Goal: Communication & Community: Ask a question

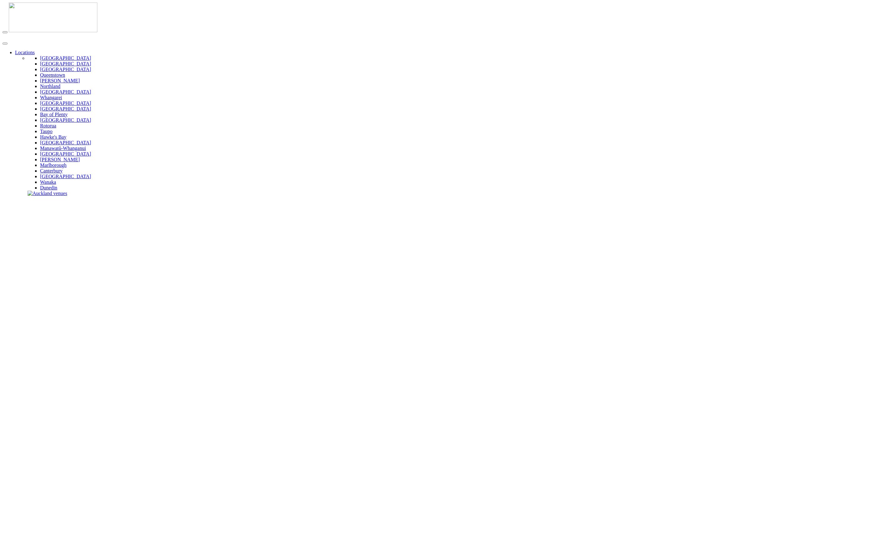
type input "**********"
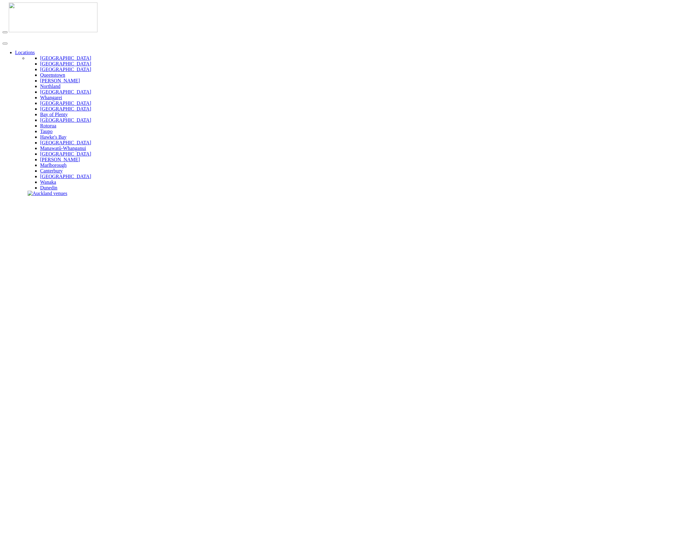
type input "**********"
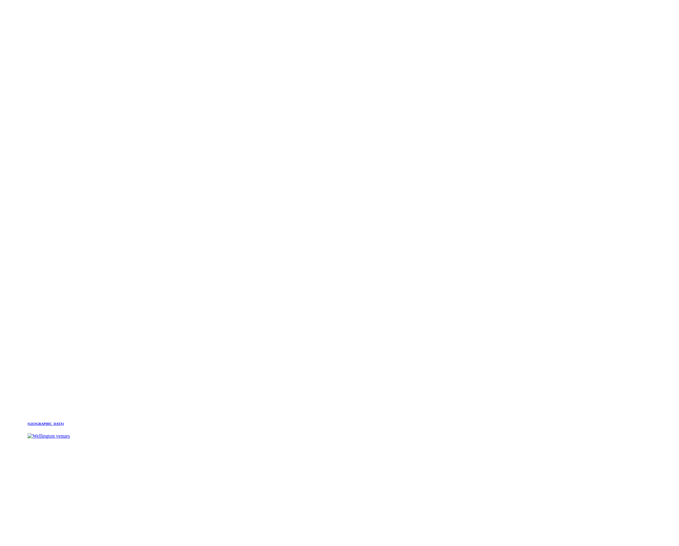
scroll to position [659, 0]
type input "**********"
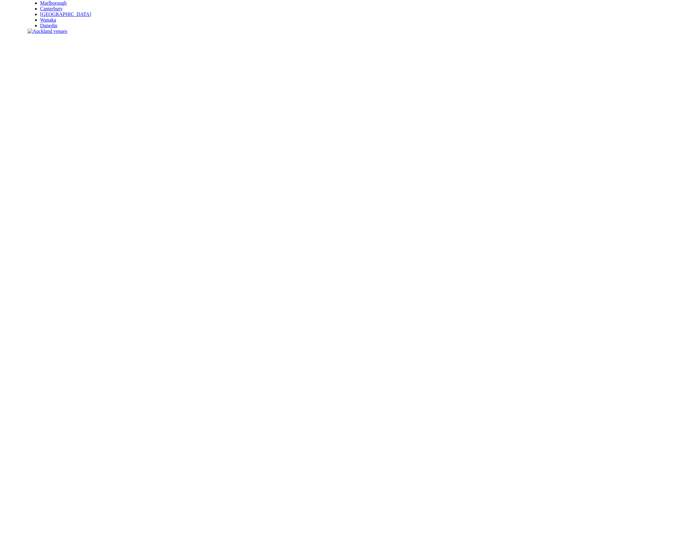
scroll to position [163, 0]
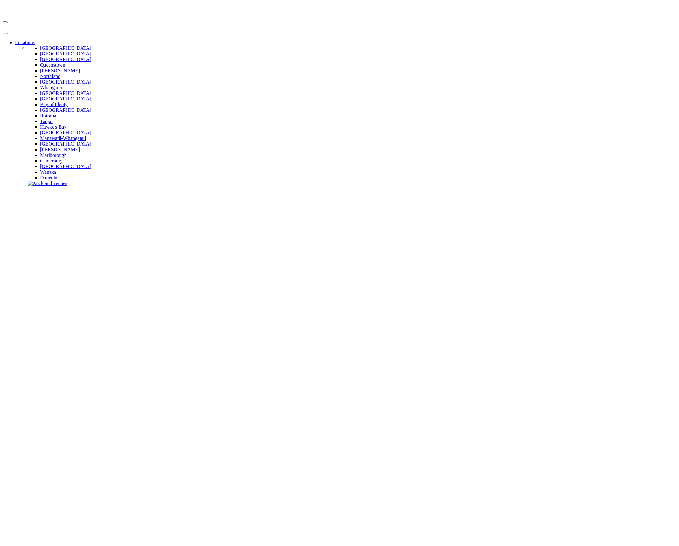
scroll to position [0, 0]
click at [28, 12] on img at bounding box center [53, 18] width 89 height 30
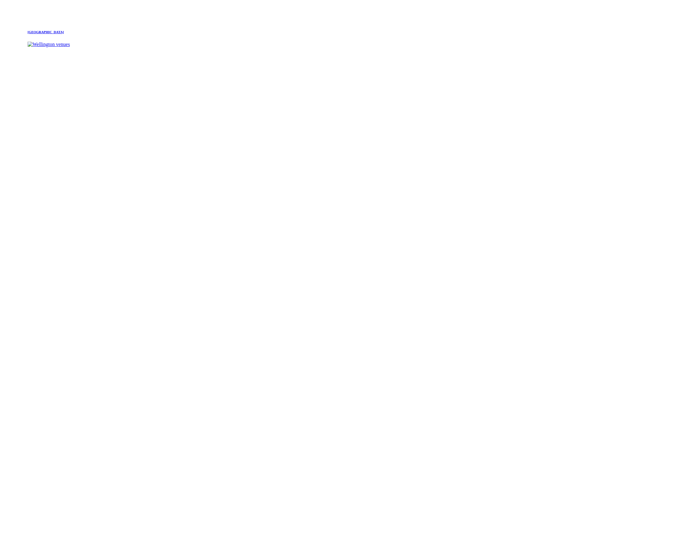
scroll to position [947, 0]
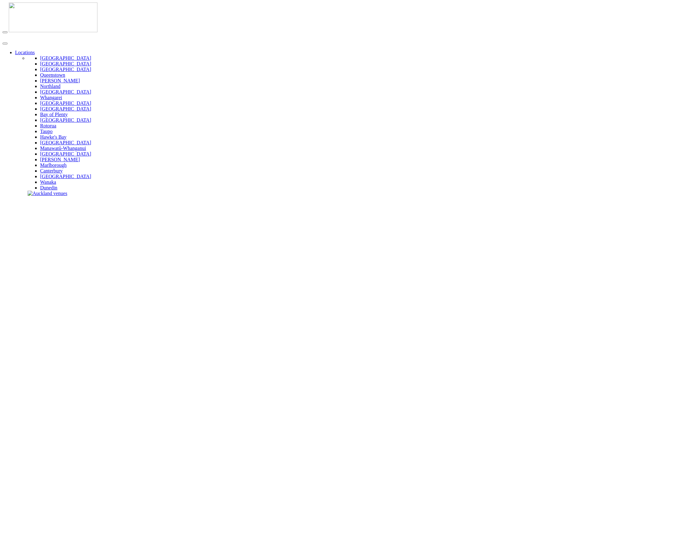
click at [34, 9] on img at bounding box center [53, 18] width 89 height 30
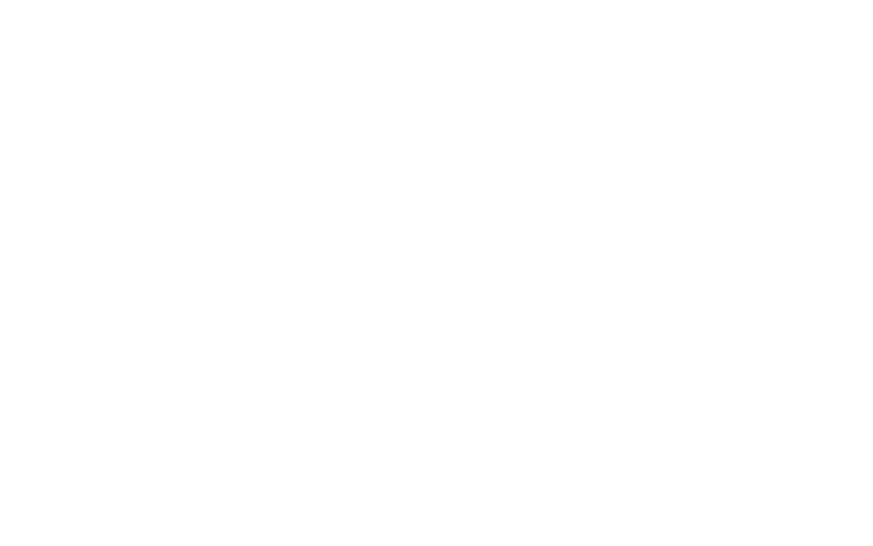
scroll to position [1066, 0]
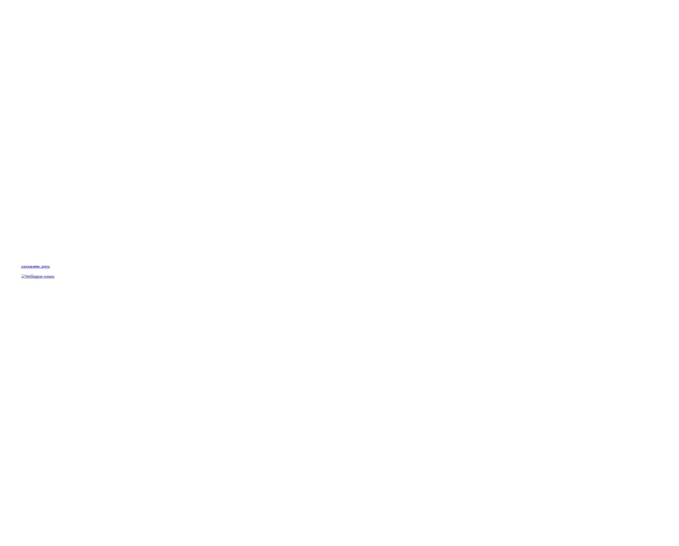
scroll to position [1023, 0]
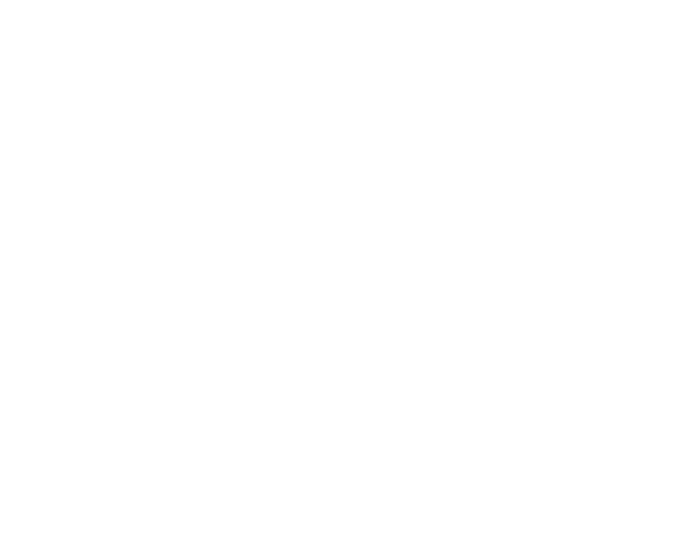
scroll to position [457, 0]
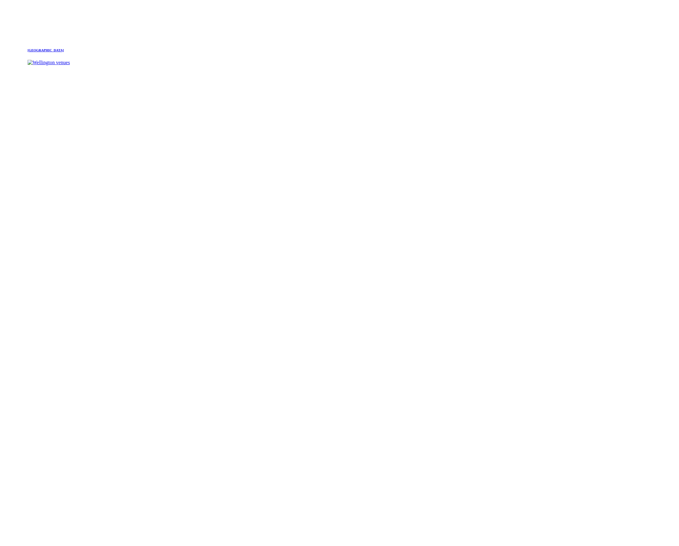
scroll to position [1023, 0]
click at [0, 0] on slot "The Complete Guide to Precinct Flex Generator is now Precinct Flex. Same premiu…" at bounding box center [0, 0] width 0 height 0
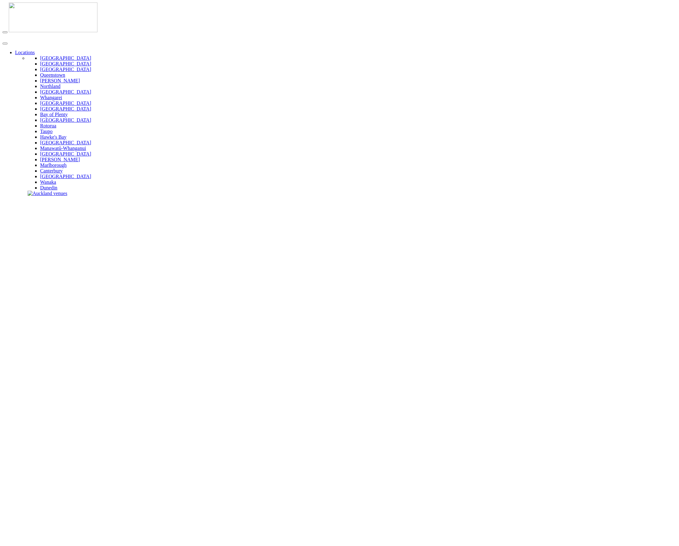
scroll to position [1, 0]
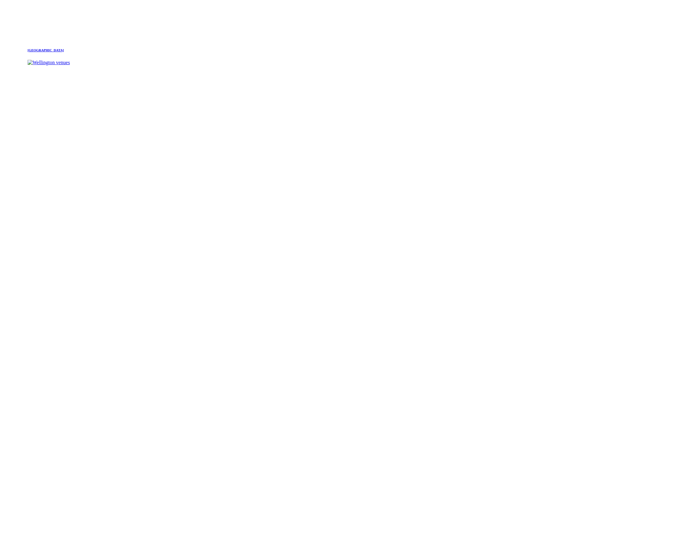
scroll to position [985, 0]
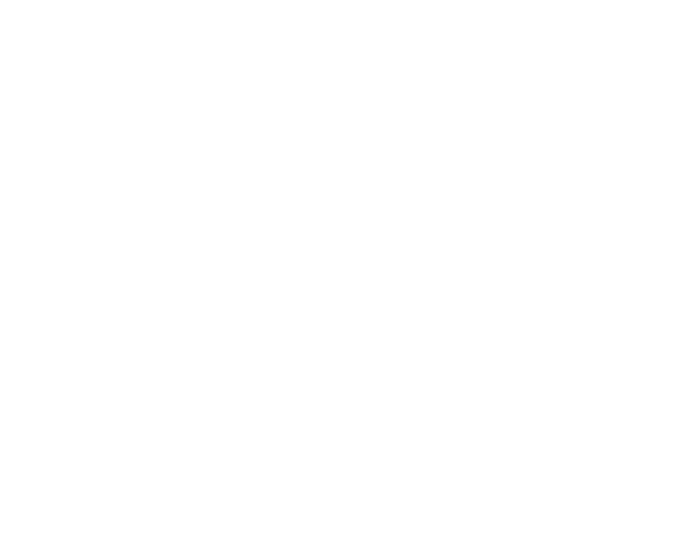
scroll to position [304, 0]
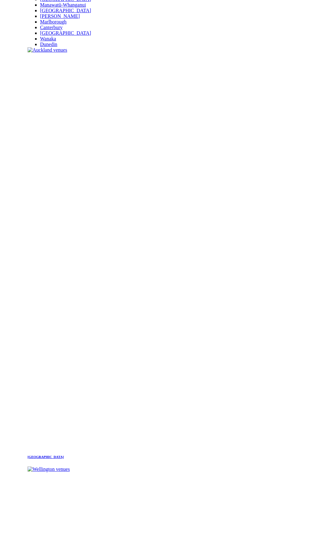
scroll to position [135, 0]
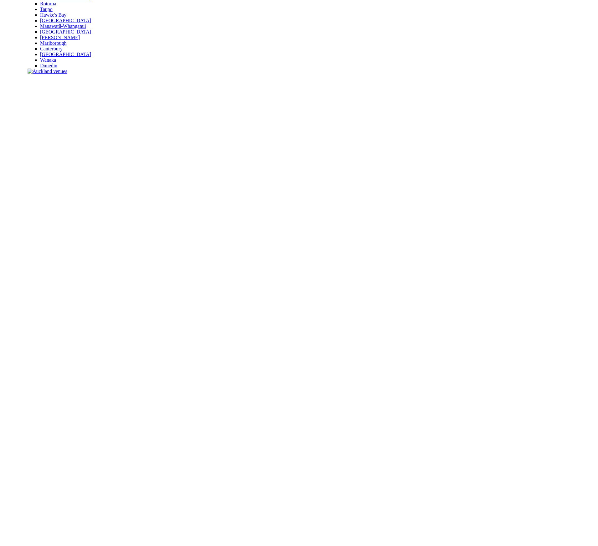
scroll to position [123, 0]
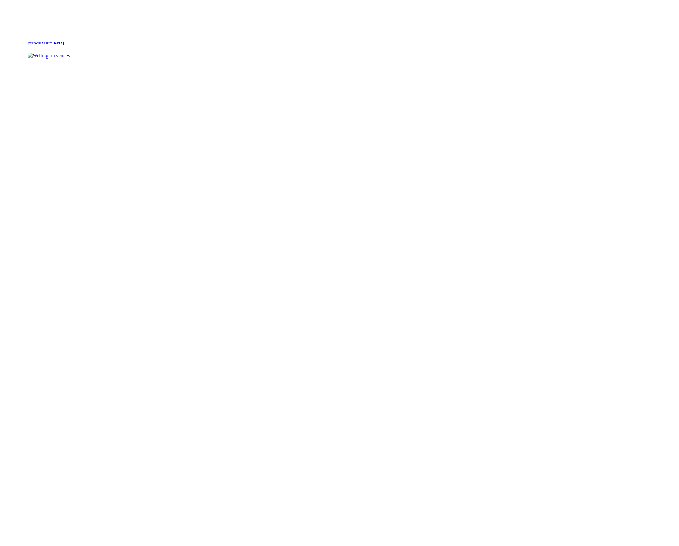
scroll to position [933, 0]
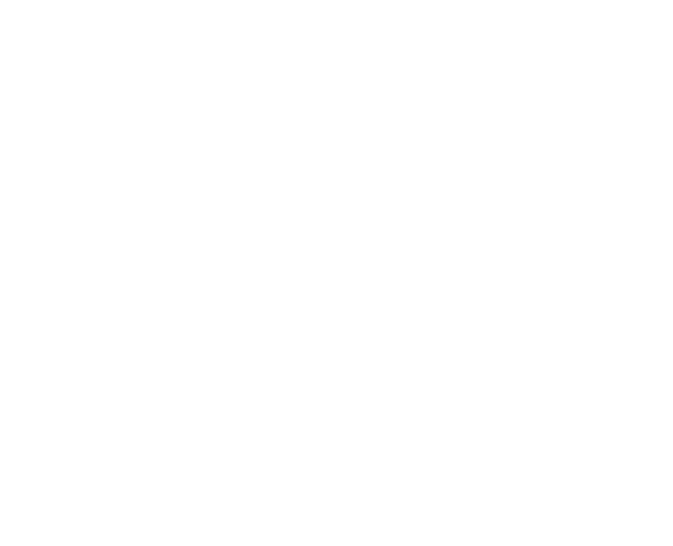
scroll to position [232, 0]
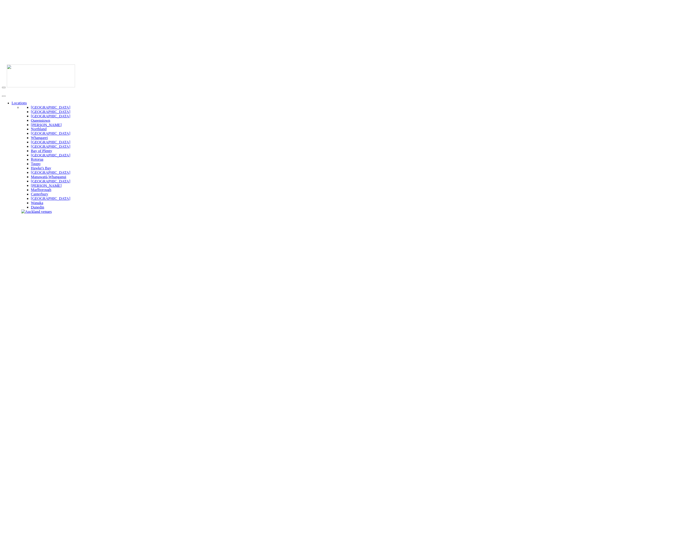
scroll to position [135, 0]
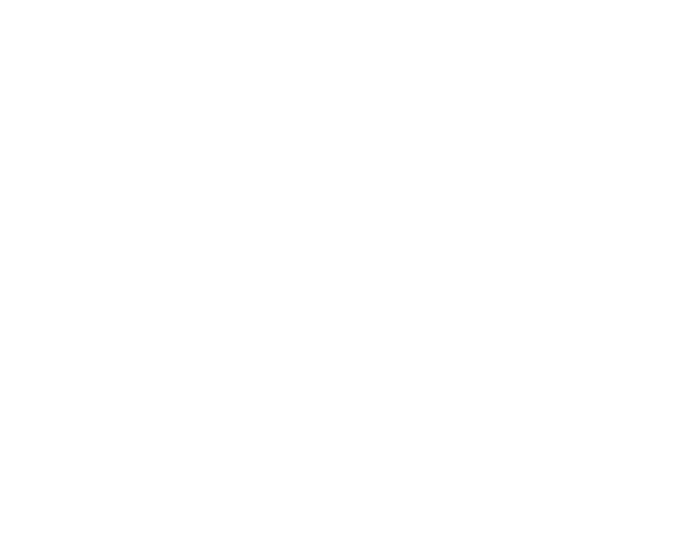
scroll to position [218, 0]
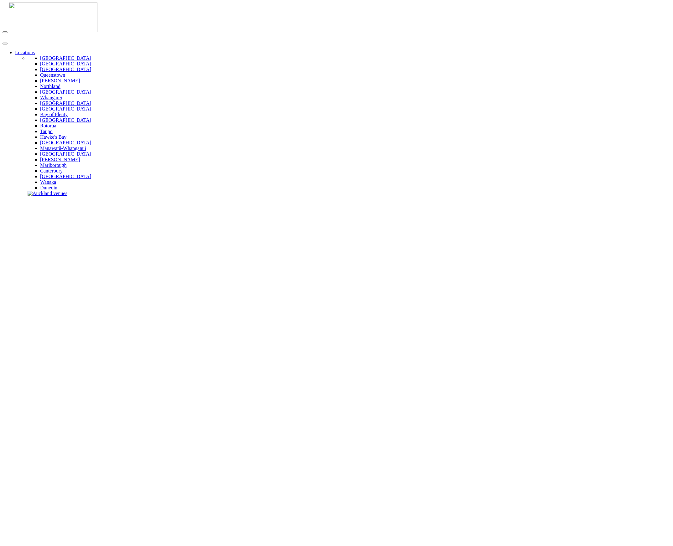
scroll to position [218, 0]
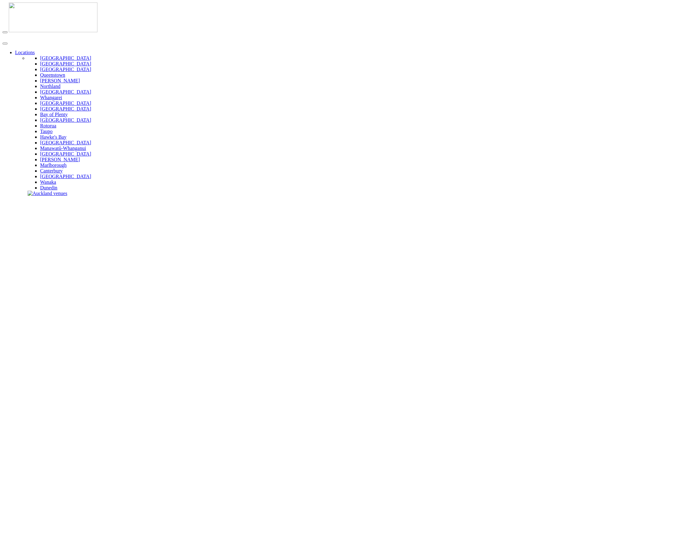
scroll to position [218, 0]
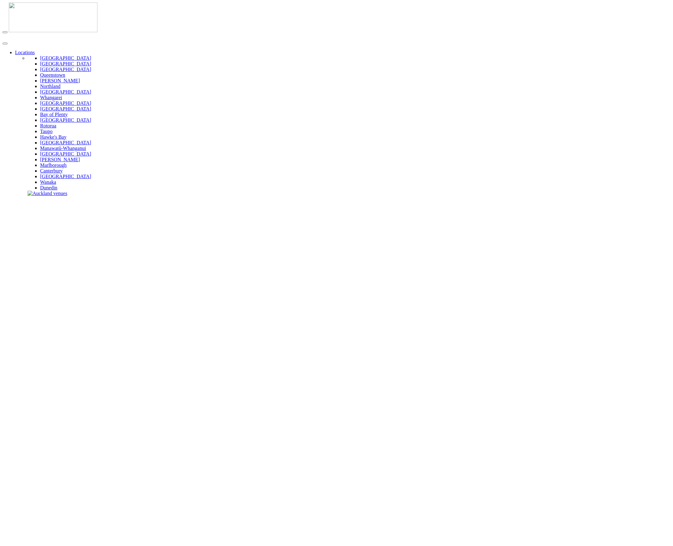
scroll to position [218, 0]
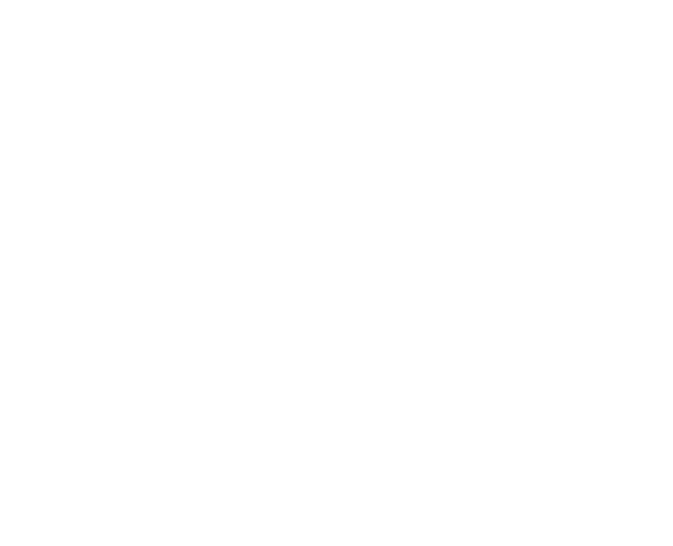
drag, startPoint x: 604, startPoint y: 276, endPoint x: 577, endPoint y: 278, distance: 26.7
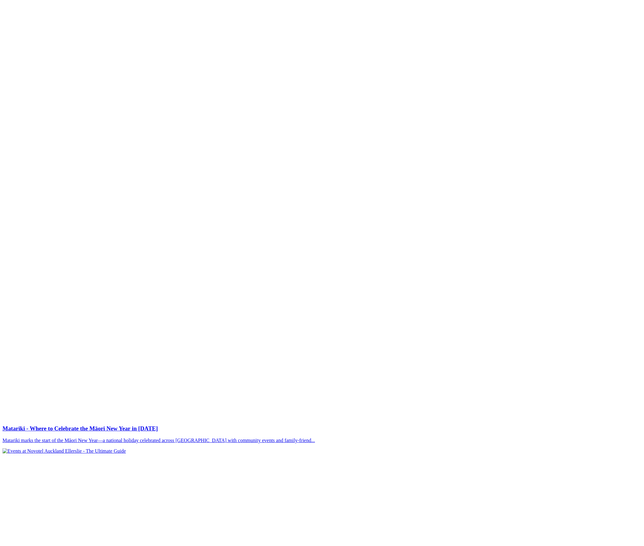
scroll to position [6240, 0]
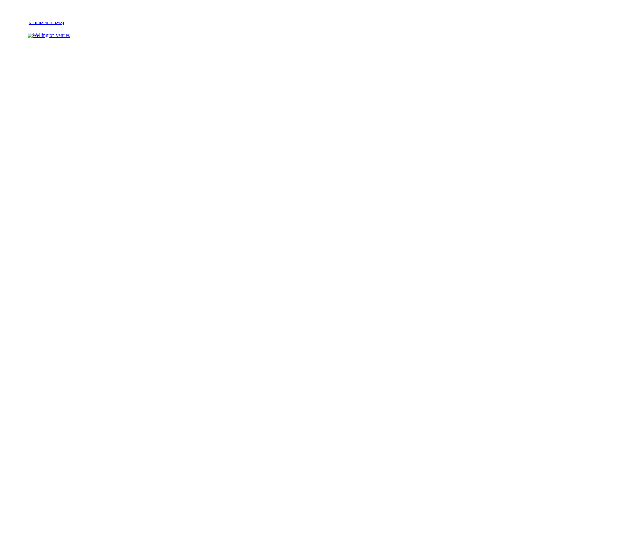
scroll to position [990, 0]
drag, startPoint x: 262, startPoint y: 357, endPoint x: 266, endPoint y: 353, distance: 5.8
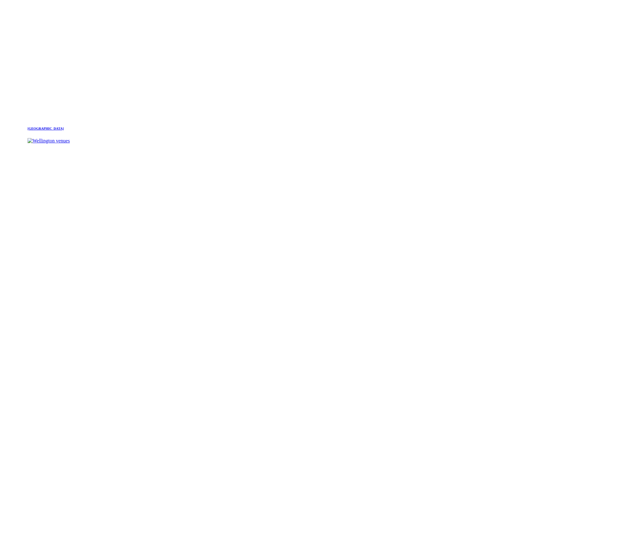
click at [0, 0] on slot "Auckland Les Follies Les Follies is here to bring you entertainment like none o…" at bounding box center [0, 0] width 0 height 0
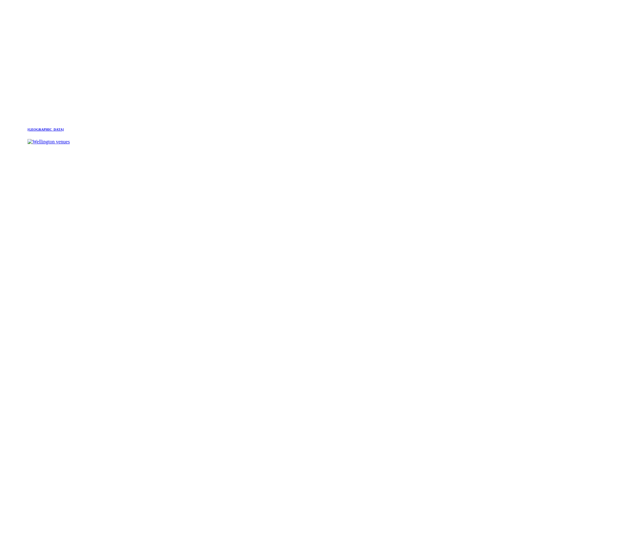
scroll to position [896, 0]
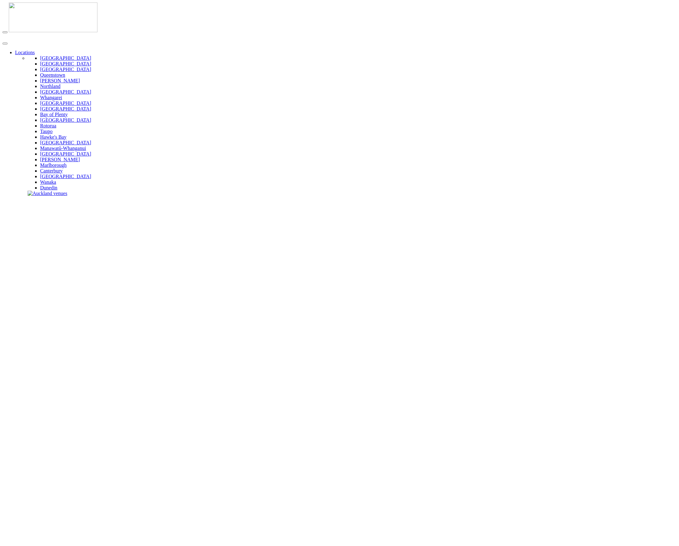
scroll to position [918, 0]
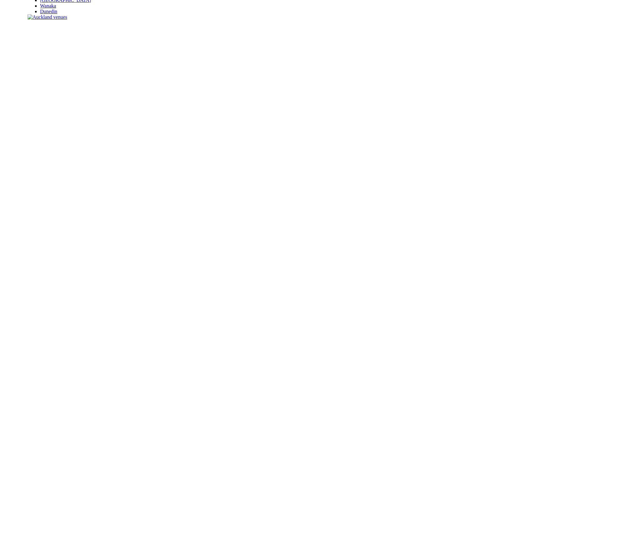
scroll to position [178, 0]
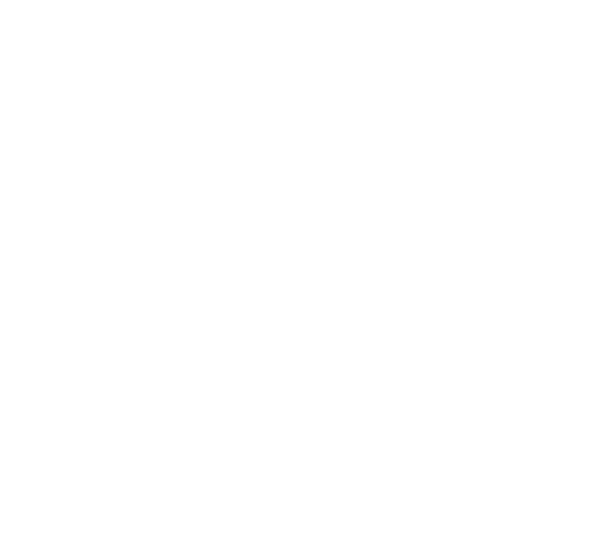
scroll to position [191, 0]
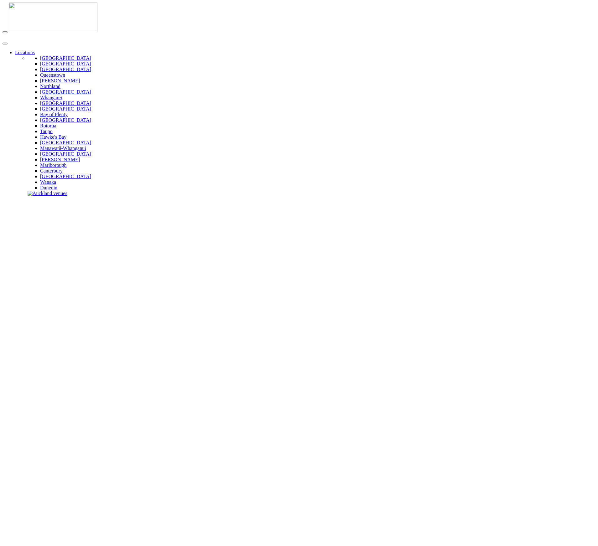
drag, startPoint x: 572, startPoint y: 163, endPoint x: 542, endPoint y: 150, distance: 33.3
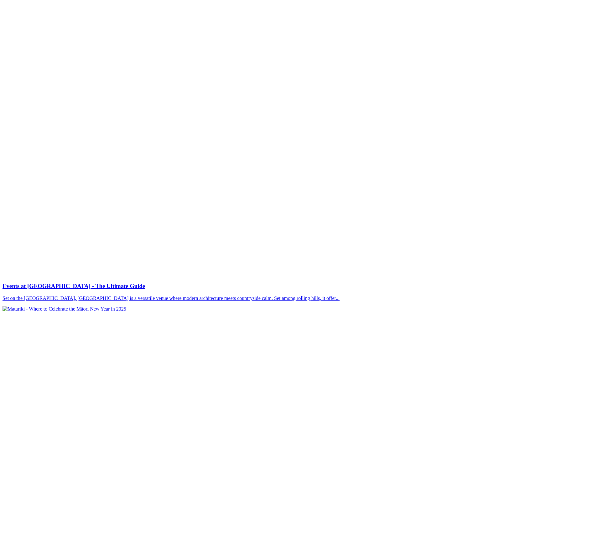
scroll to position [5843, 0]
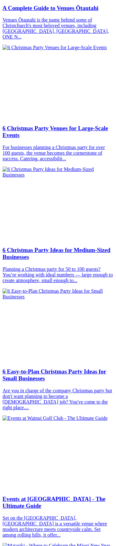
scroll to position [954, 0]
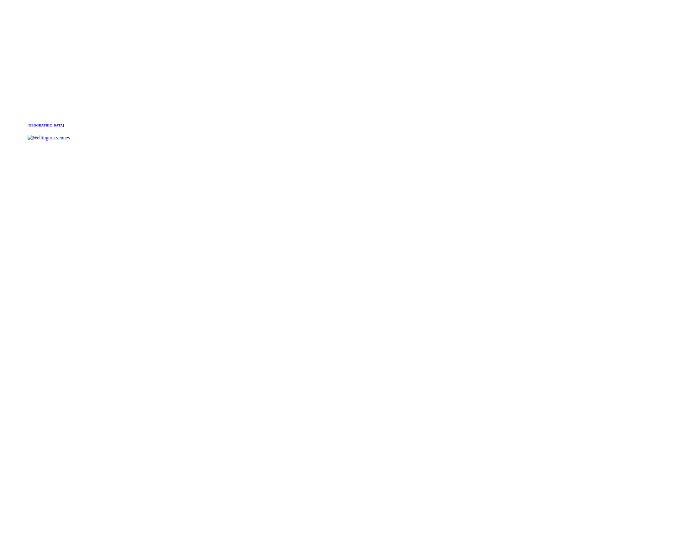
scroll to position [945, 0]
click at [0, 0] on slot "The Complete Guide to Precinct Flex Generator is now Precinct Flex. Same premiu…" at bounding box center [0, 0] width 0 height 0
drag, startPoint x: 337, startPoint y: 235, endPoint x: 329, endPoint y: 198, distance: 37.8
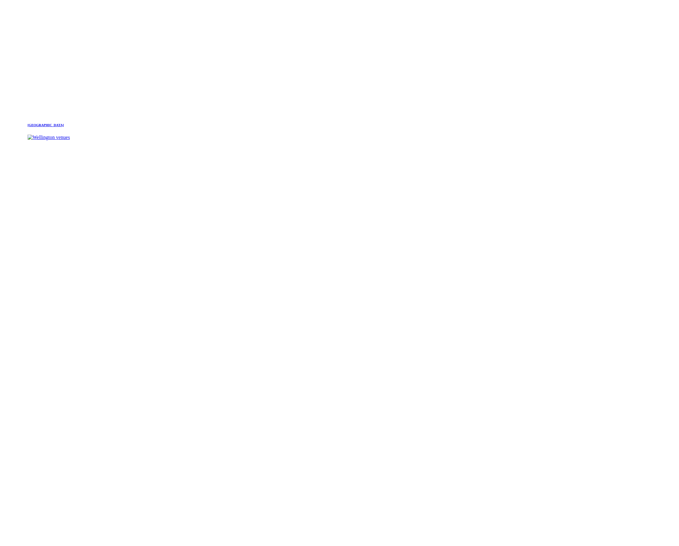
scroll to position [948, 0]
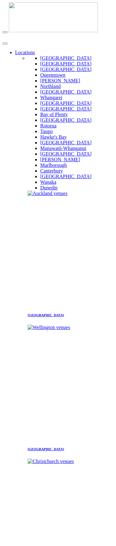
scroll to position [950, 0]
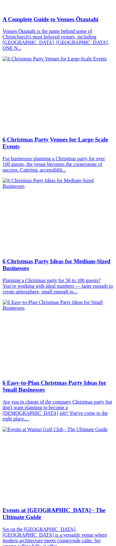
scroll to position [950, 0]
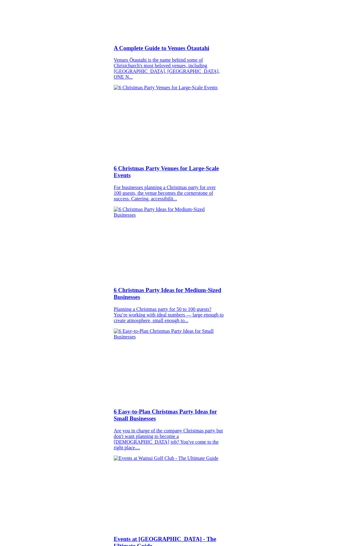
scroll to position [1027, 0]
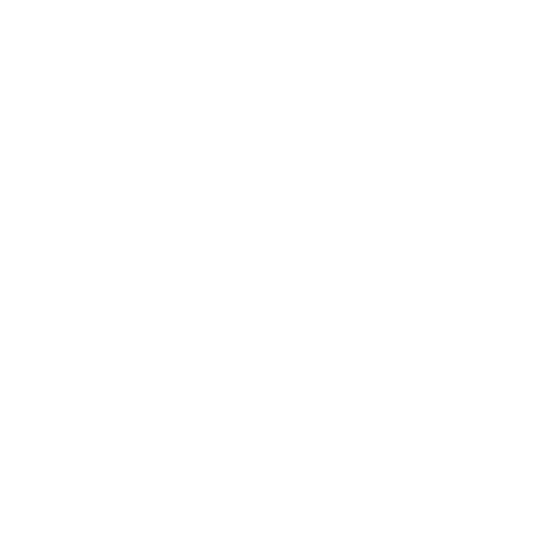
scroll to position [301, 0]
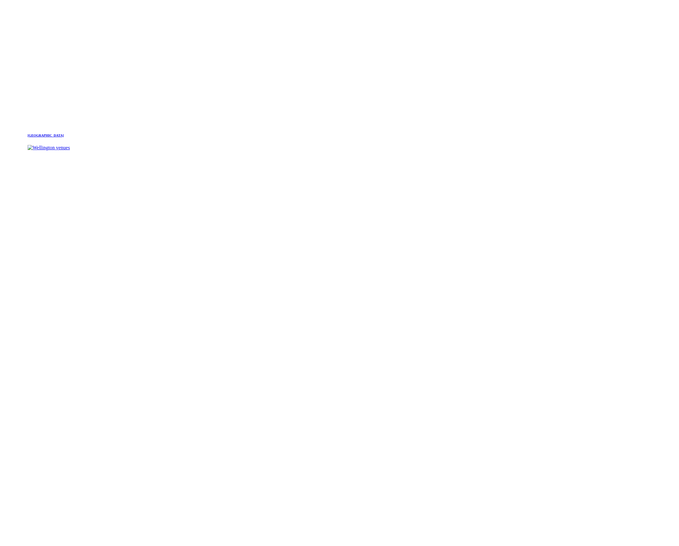
scroll to position [948, 0]
drag, startPoint x: 421, startPoint y: 243, endPoint x: 77, endPoint y: 277, distance: 345.2
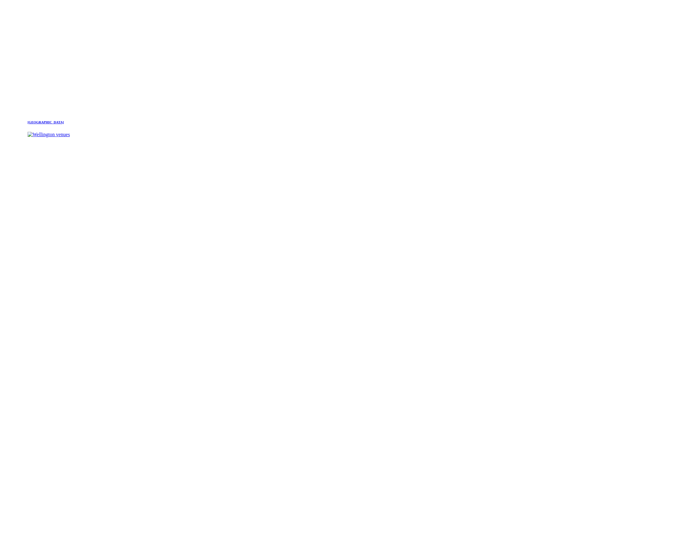
click at [0, 0] on slot "The Complete Guide to Precinct Flex Generator is now Precinct Flex. Same premiu…" at bounding box center [0, 0] width 0 height 0
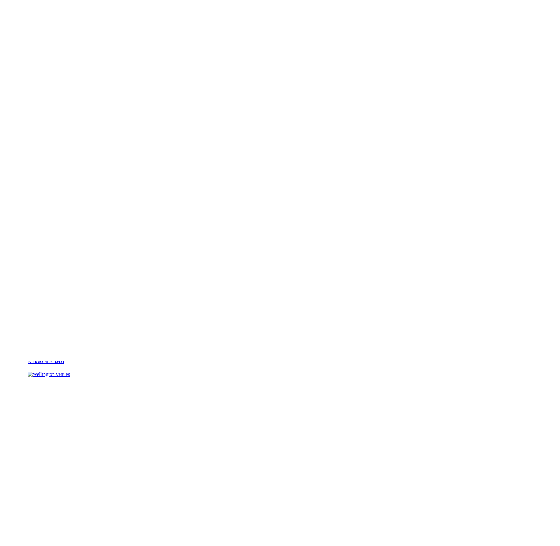
scroll to position [532, 0]
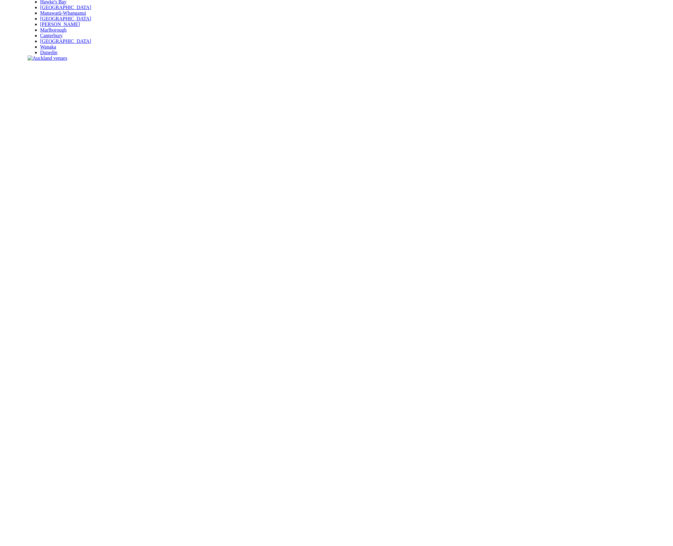
scroll to position [135, 0]
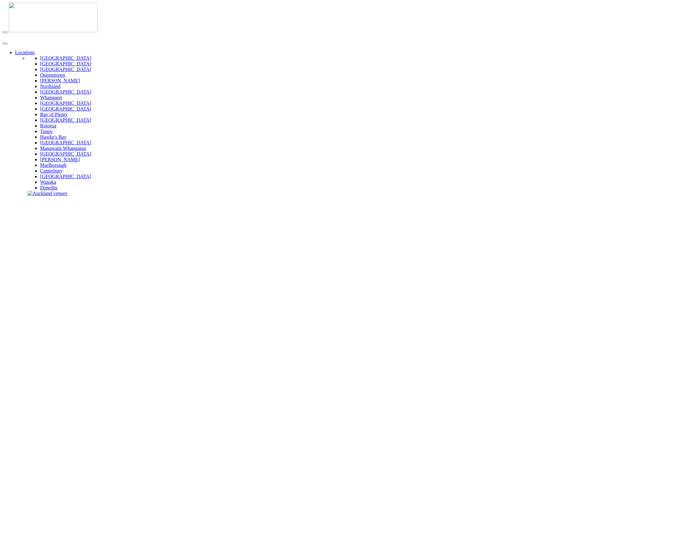
scroll to position [96, 0]
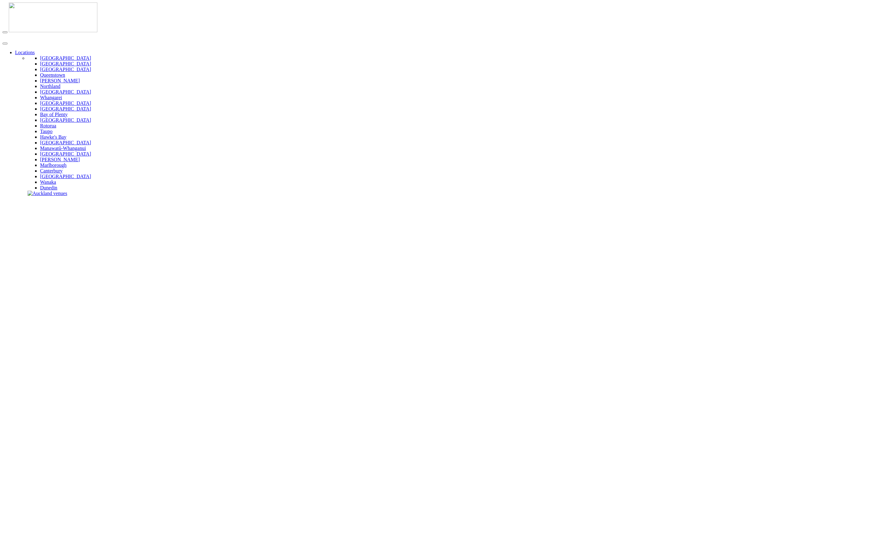
drag, startPoint x: 279, startPoint y: 134, endPoint x: 282, endPoint y: 140, distance: 6.6
type input "**********"
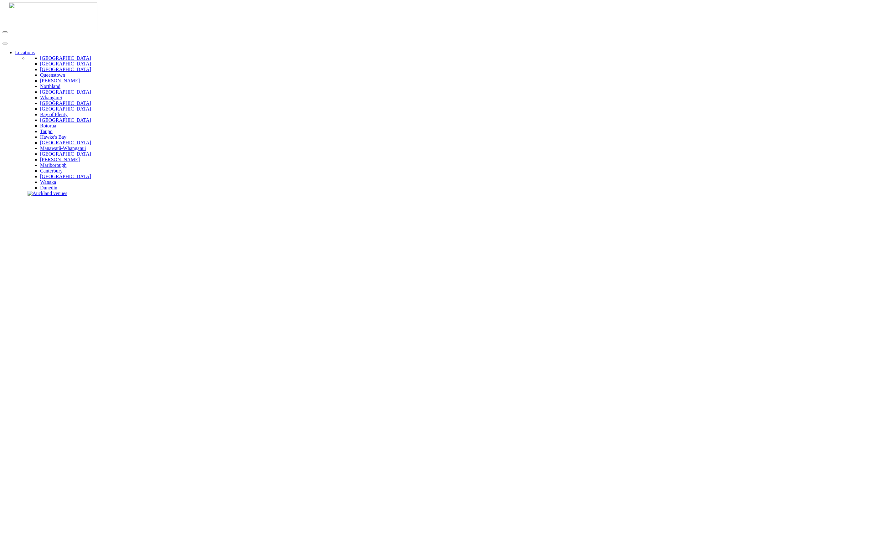
type textarea "****"
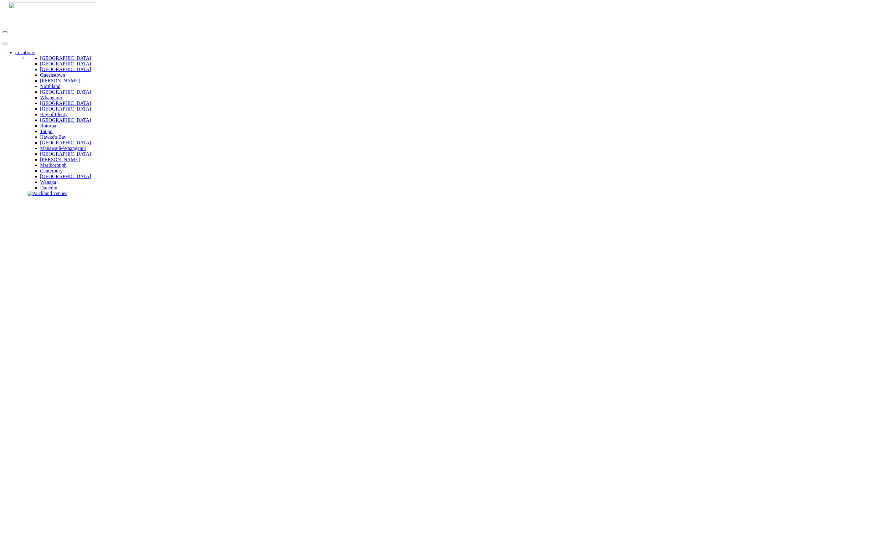
type textarea "****"
type input "*****"
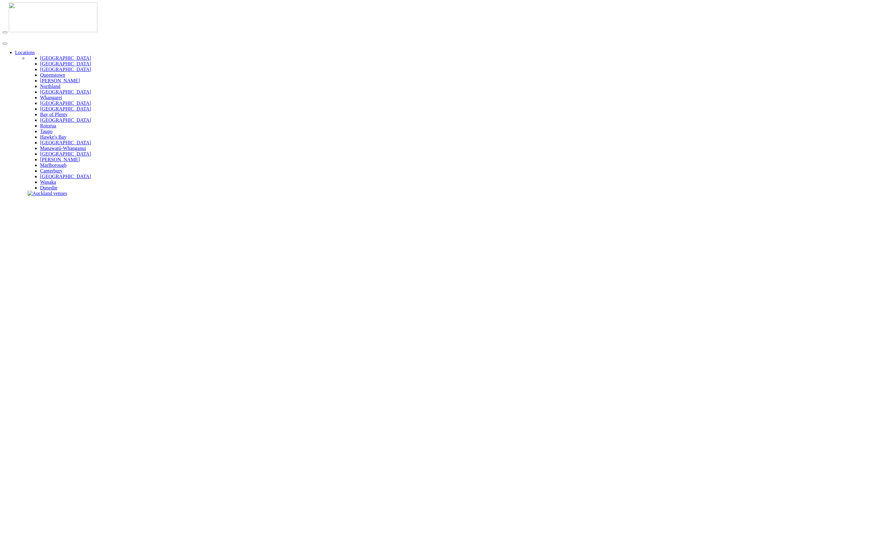
type textarea "*****"
type input "**********"
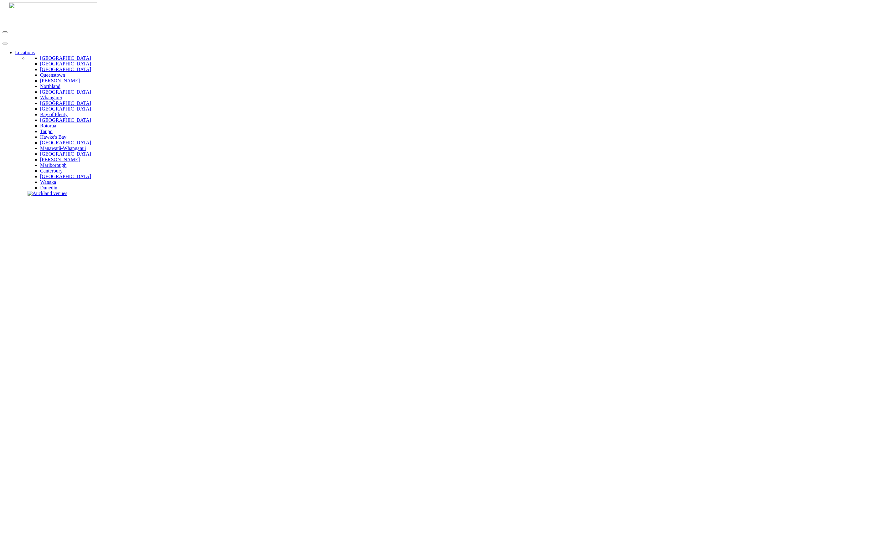
type input "**********"
